Goal: Information Seeking & Learning: Understand process/instructions

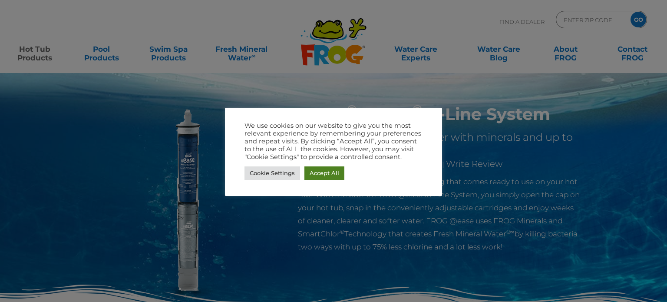
click at [332, 173] on link "Accept All" at bounding box center [324, 172] width 40 height 13
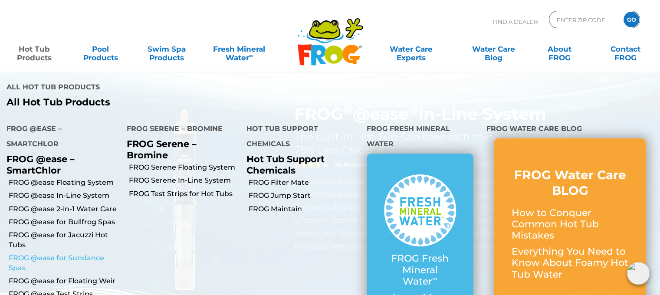
click at [50, 254] on link "FROG @ease for Sundance Spas" at bounding box center [65, 264] width 112 height 20
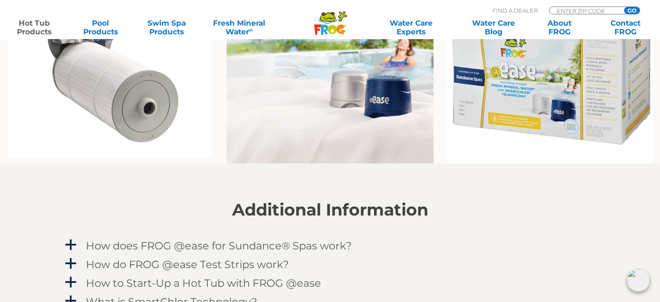
scroll to position [825, 0]
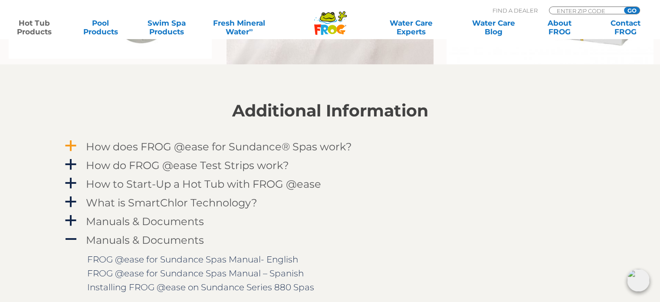
click at [73, 140] on span "a" at bounding box center [70, 145] width 13 height 13
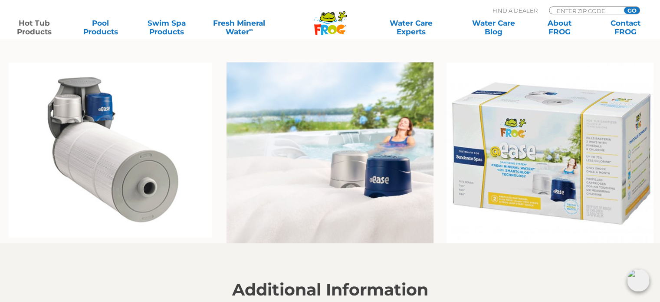
scroll to position [651, 0]
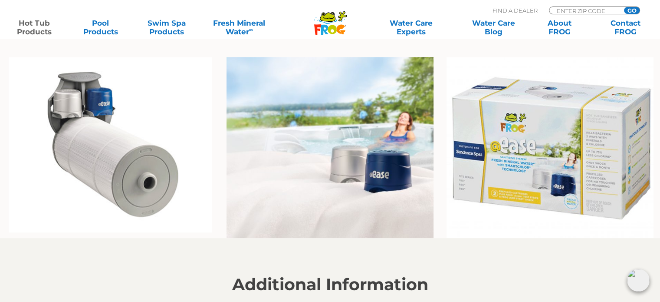
click at [92, 151] on img at bounding box center [110, 144] width 203 height 175
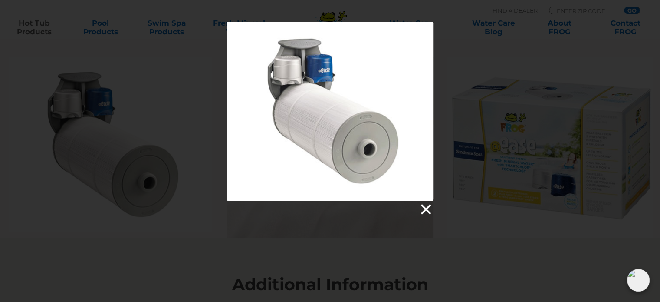
click at [425, 208] on link at bounding box center [425, 209] width 13 height 13
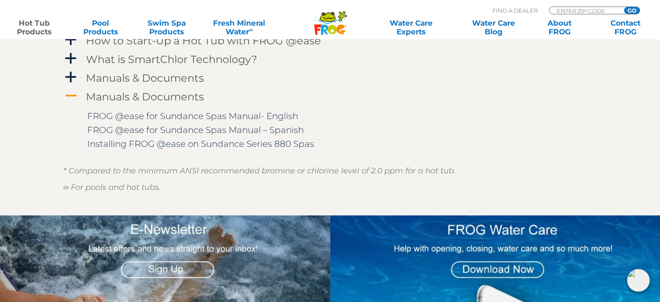
scroll to position [1216, 0]
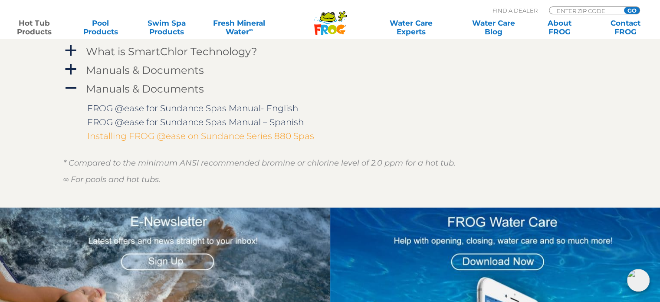
click at [213, 136] on link "Installing FROG @ease on Sundance Series 880 Spas" at bounding box center [200, 136] width 227 height 10
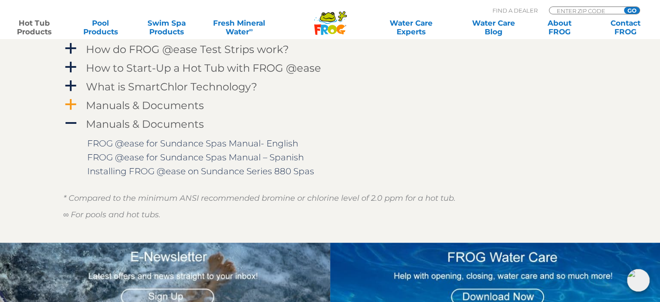
scroll to position [1129, 0]
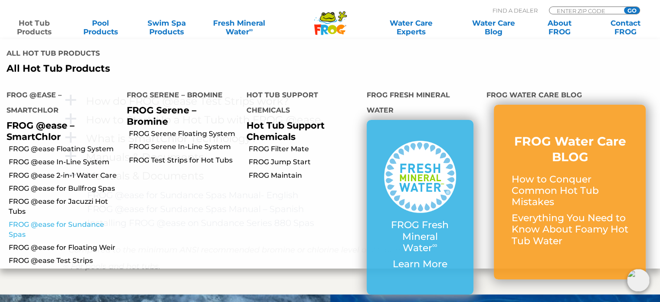
click at [62, 220] on link "FROG @ease for Sundance Spas" at bounding box center [65, 230] width 112 height 20
